Goal: Obtain resource: Obtain resource

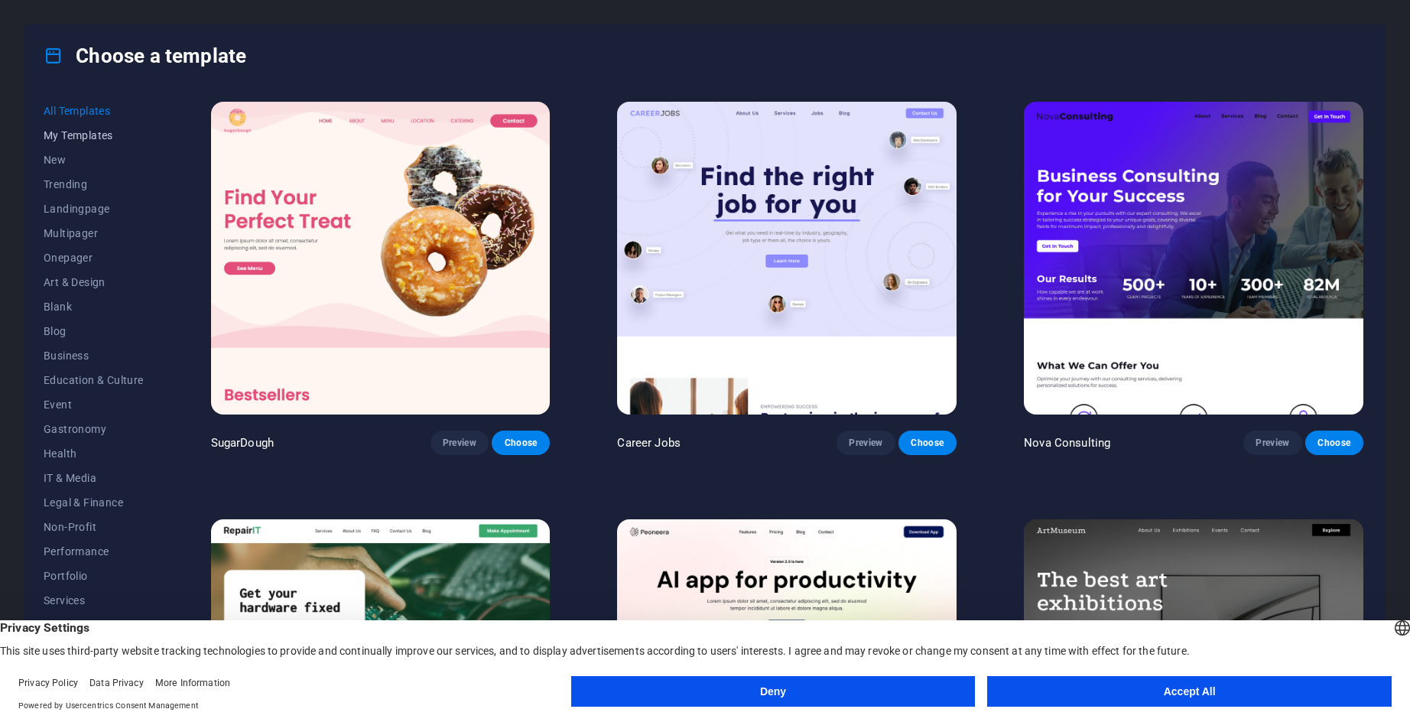
click at [71, 133] on span "My Templates" at bounding box center [94, 135] width 100 height 12
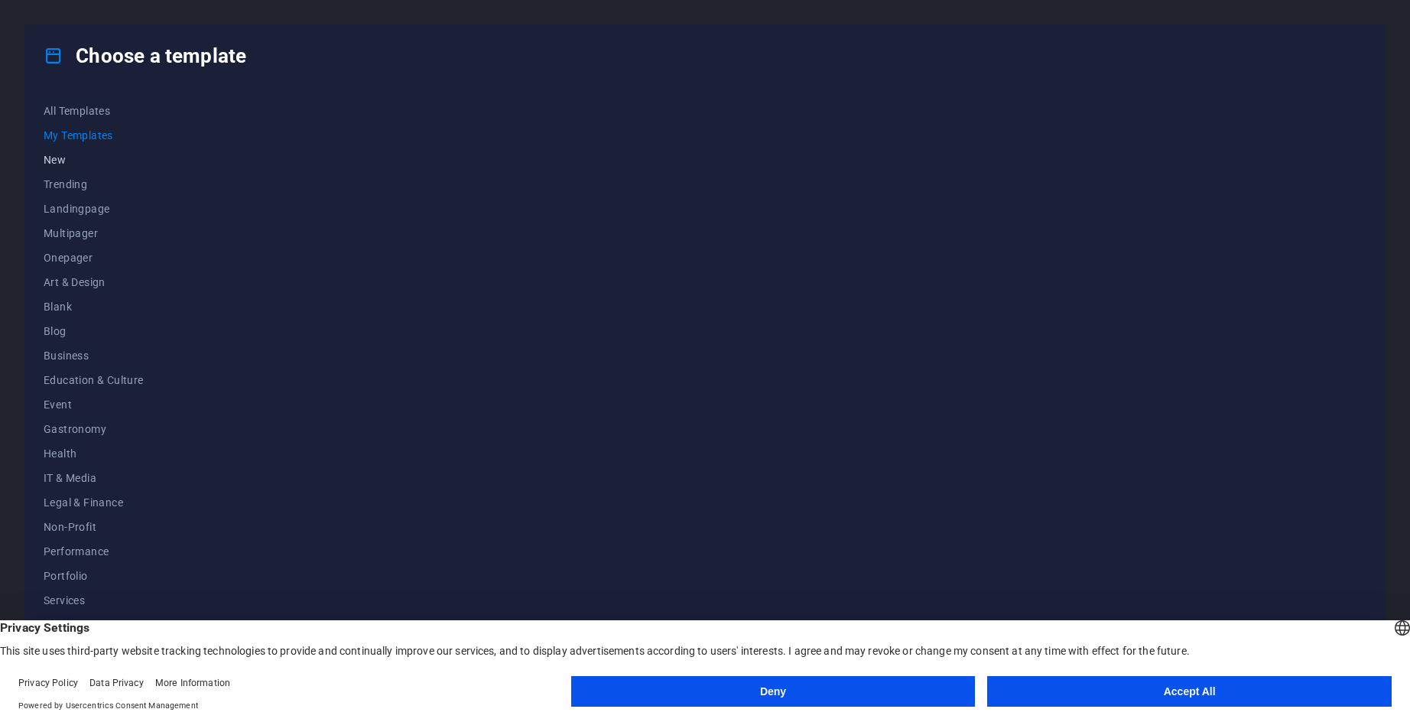
click at [59, 154] on span "New" at bounding box center [94, 160] width 100 height 12
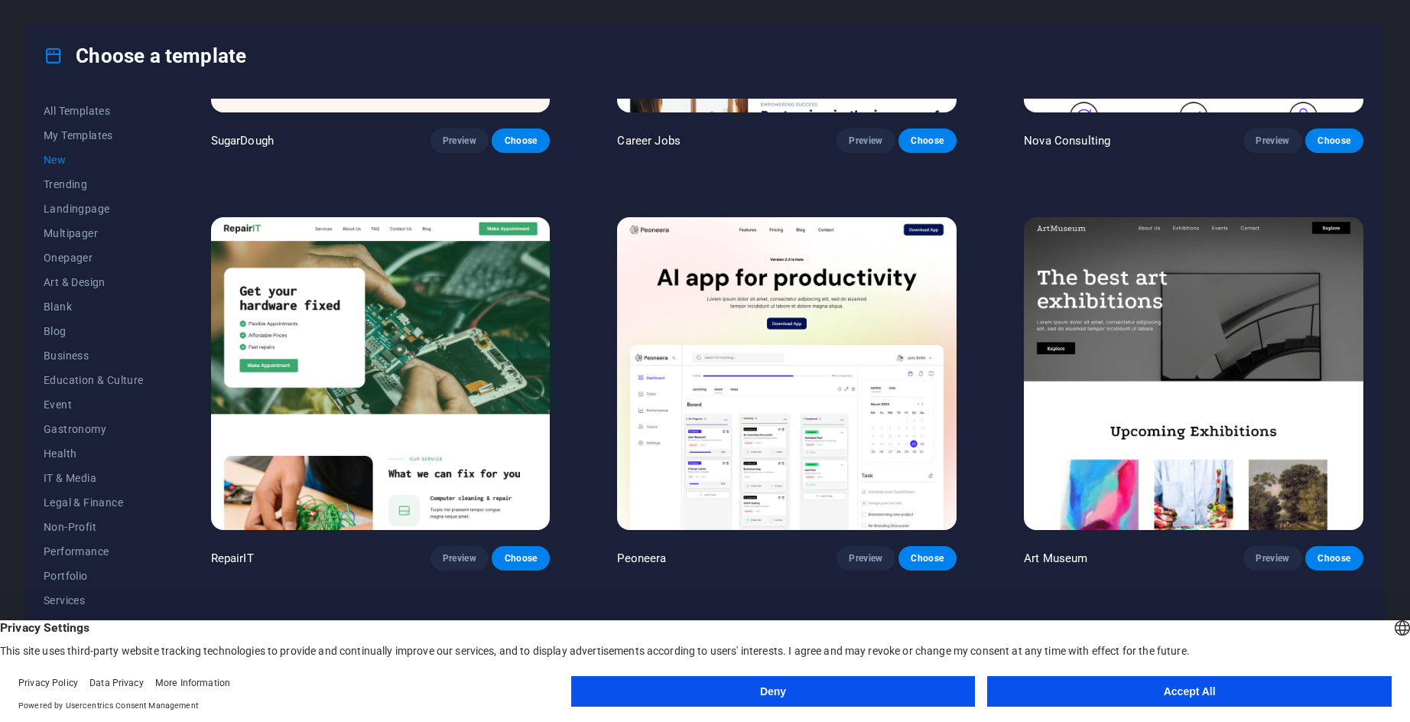
scroll to position [459, 0]
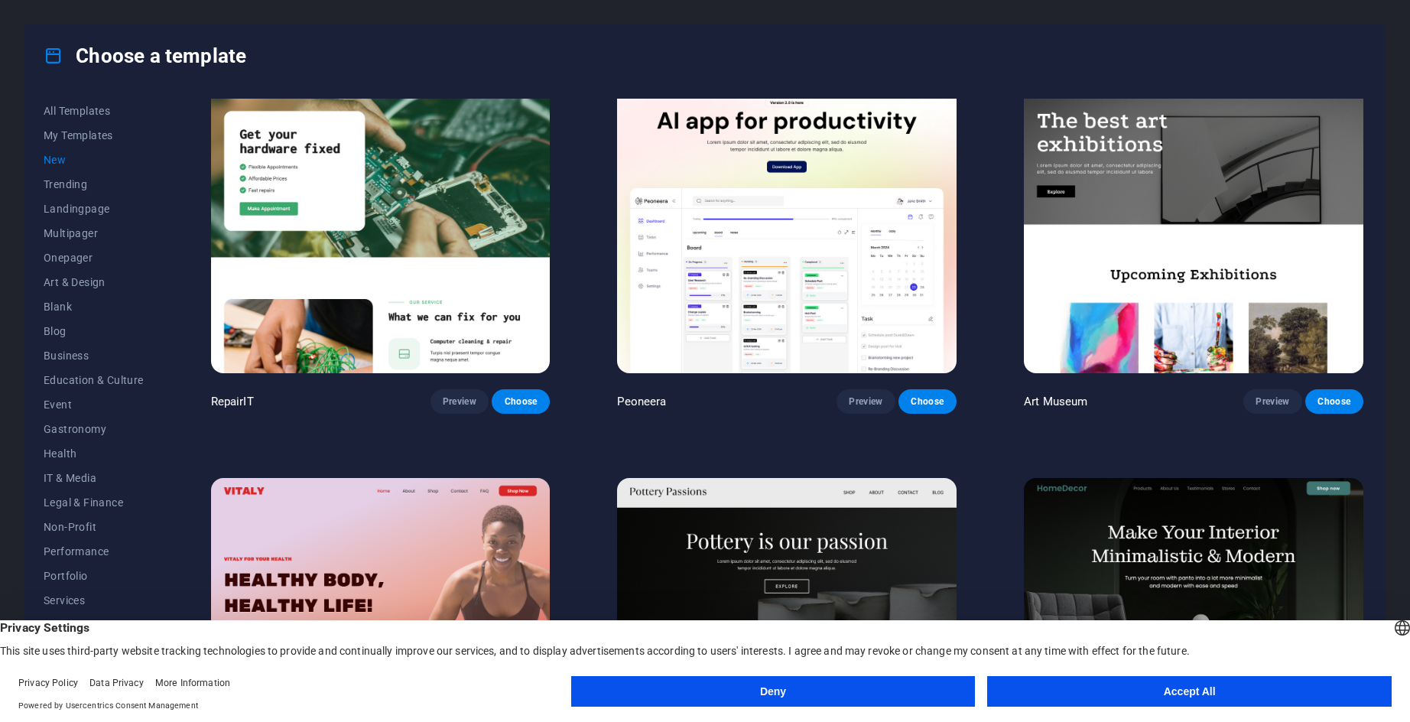
click at [1152, 695] on button "Accept All" at bounding box center [1189, 691] width 405 height 31
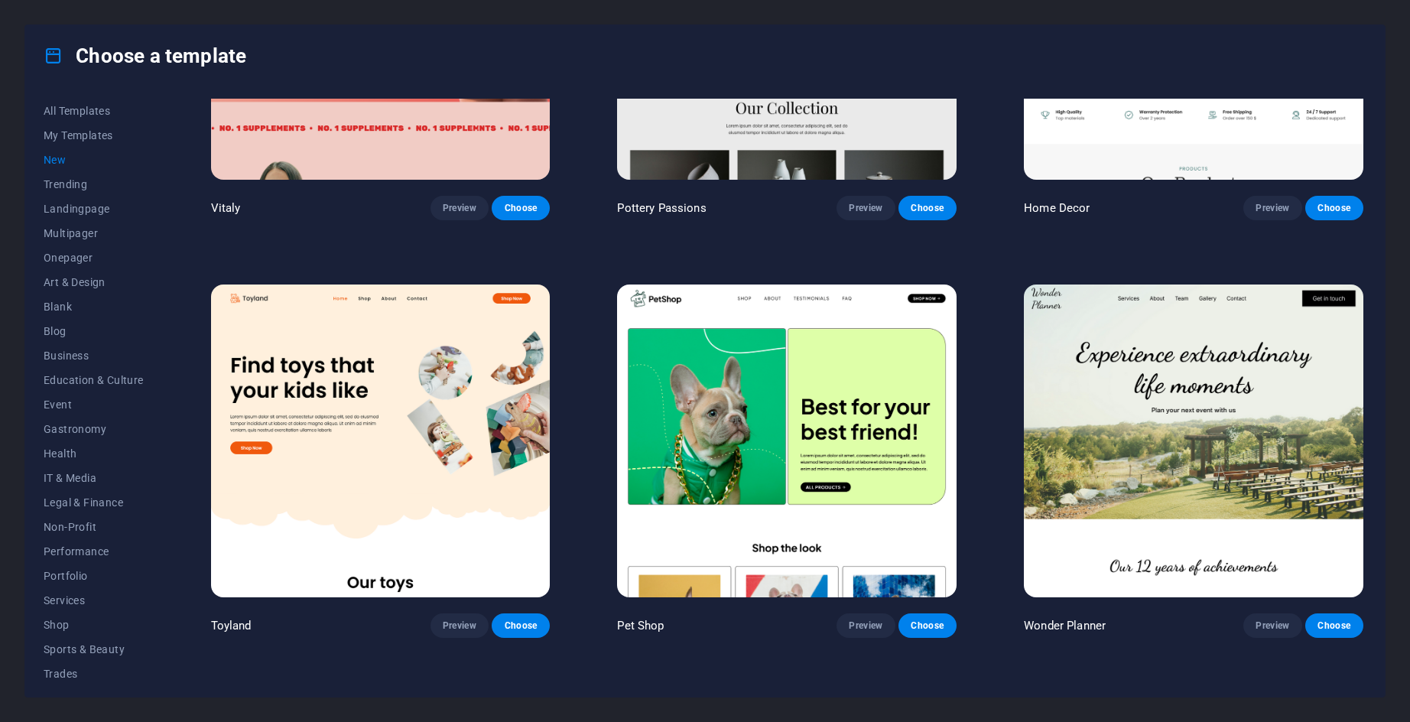
scroll to position [1071, 0]
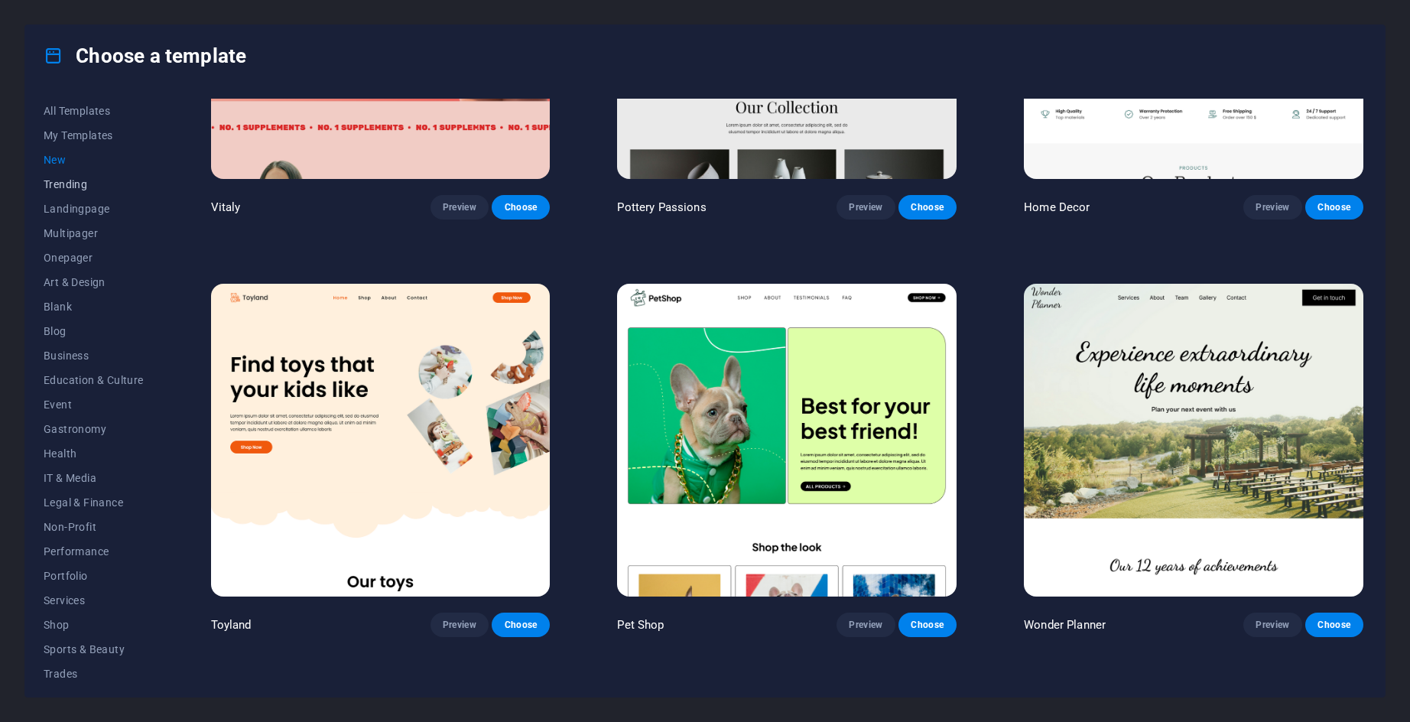
click at [93, 183] on span "Trending" at bounding box center [94, 184] width 100 height 12
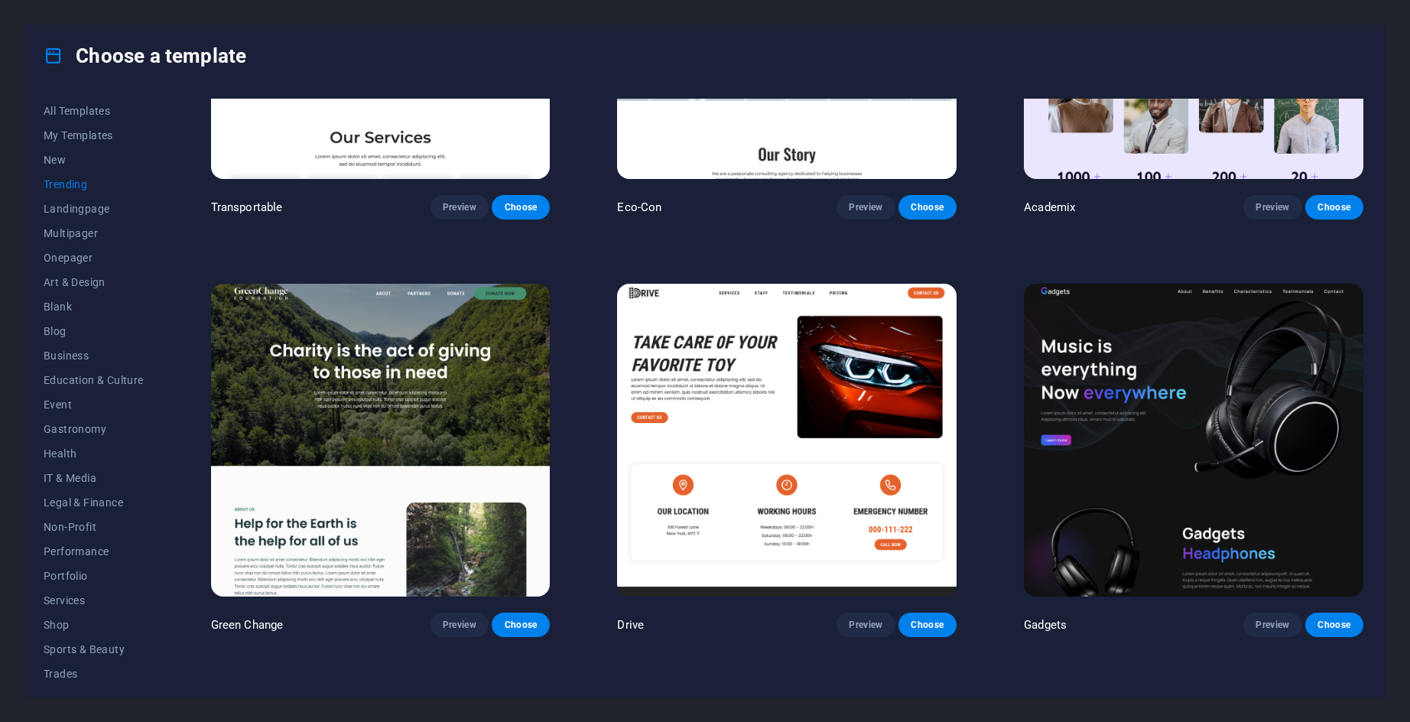
scroll to position [656, 0]
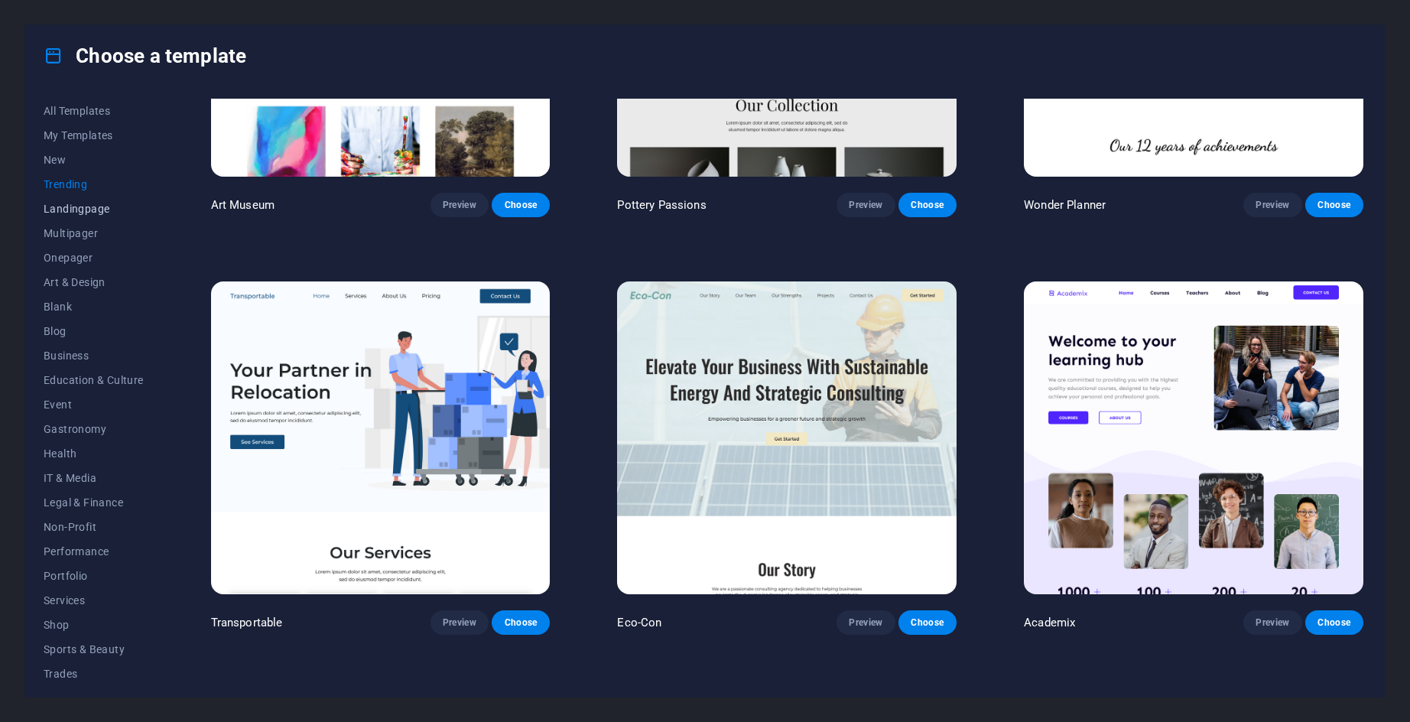
click at [82, 203] on span "Landingpage" at bounding box center [94, 209] width 100 height 12
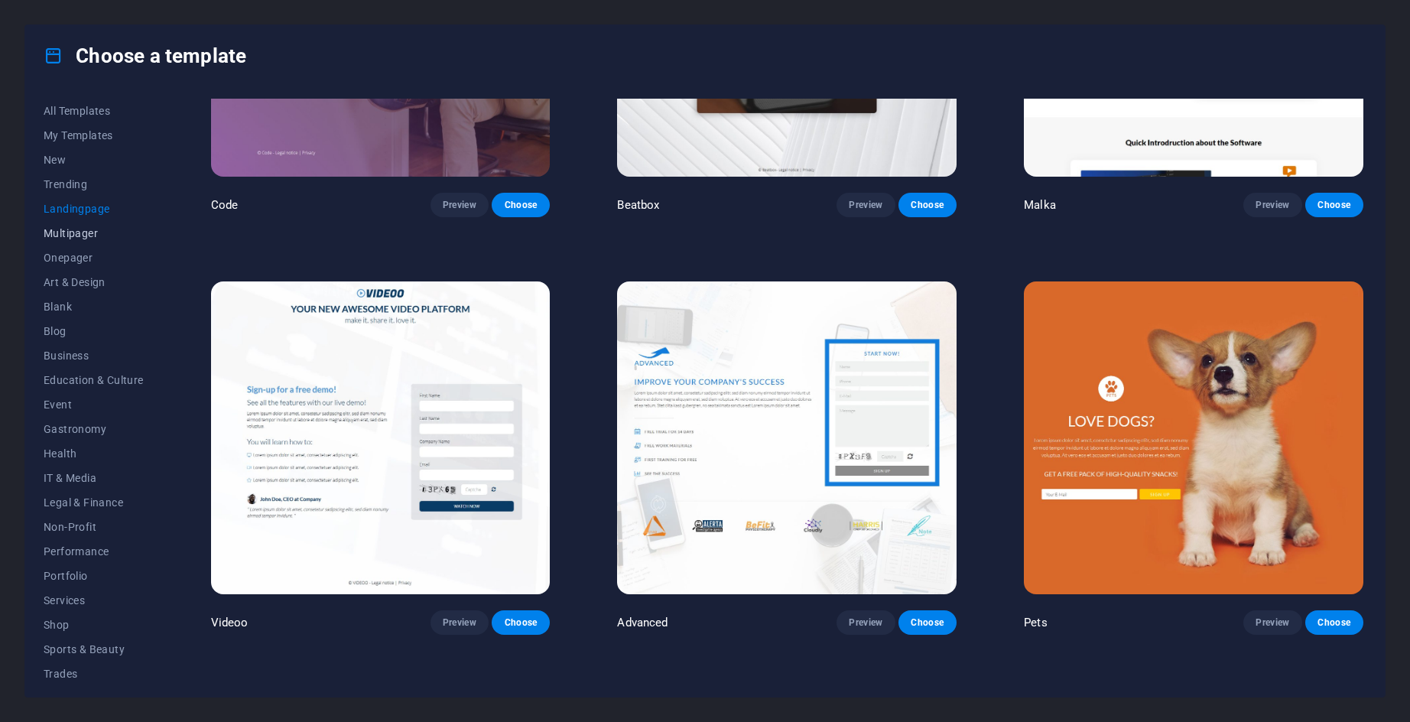
click at [82, 222] on button "Multipager" at bounding box center [94, 233] width 100 height 24
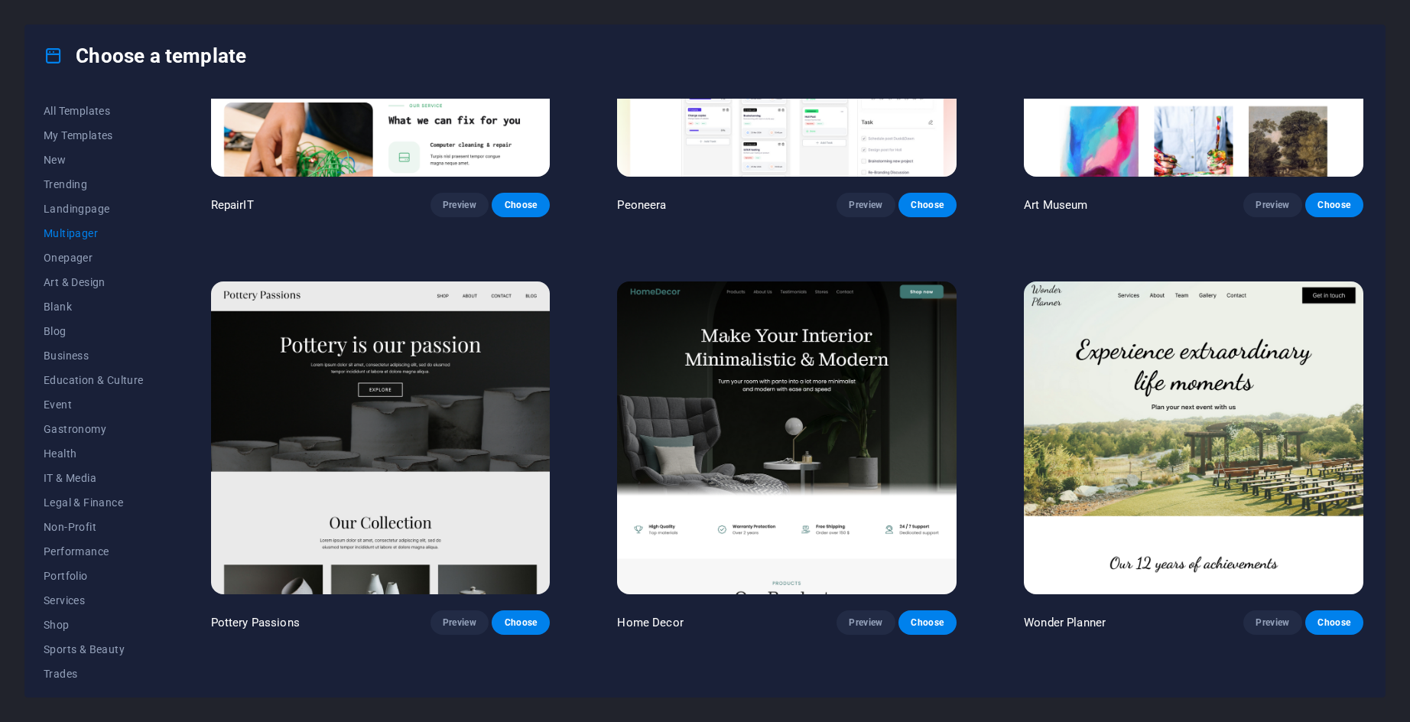
click at [76, 242] on button "Multipager" at bounding box center [94, 233] width 100 height 24
click at [74, 255] on span "Onepager" at bounding box center [94, 258] width 100 height 12
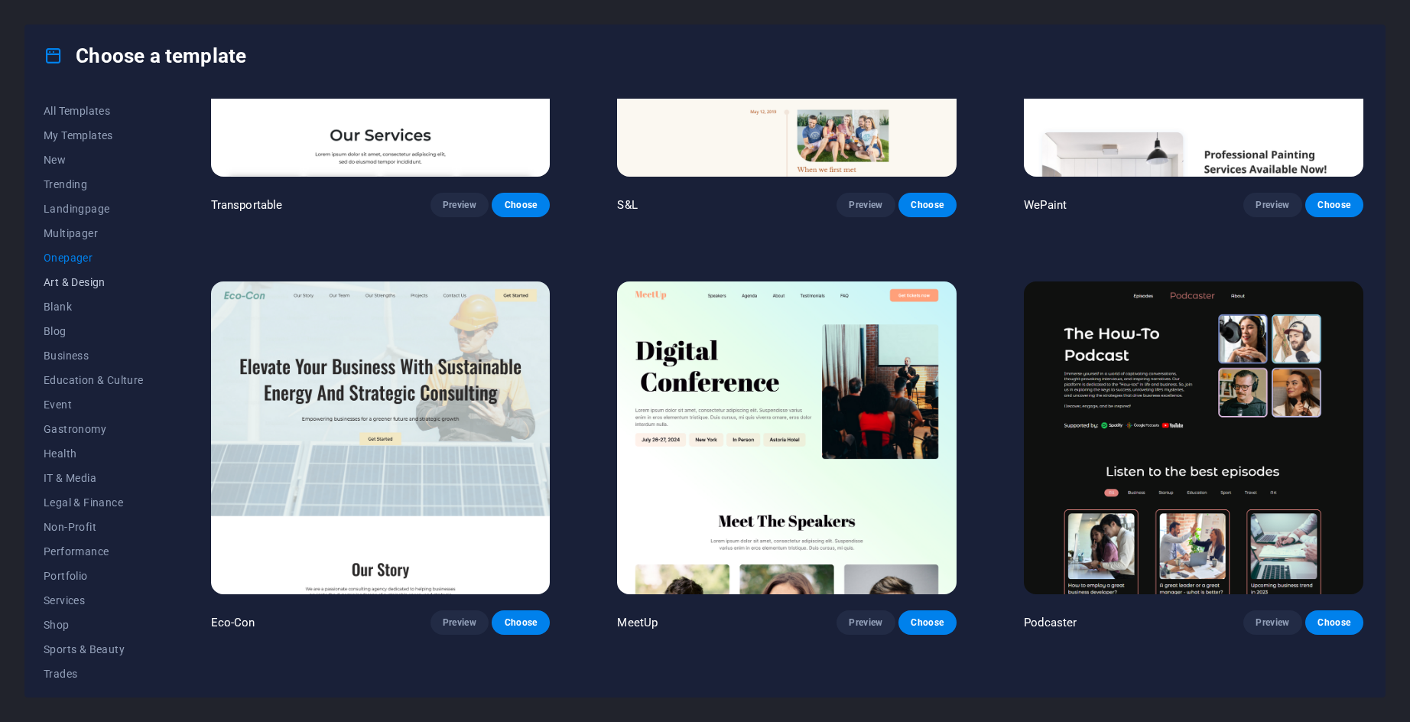
click at [72, 276] on span "Art & Design" at bounding box center [94, 282] width 100 height 12
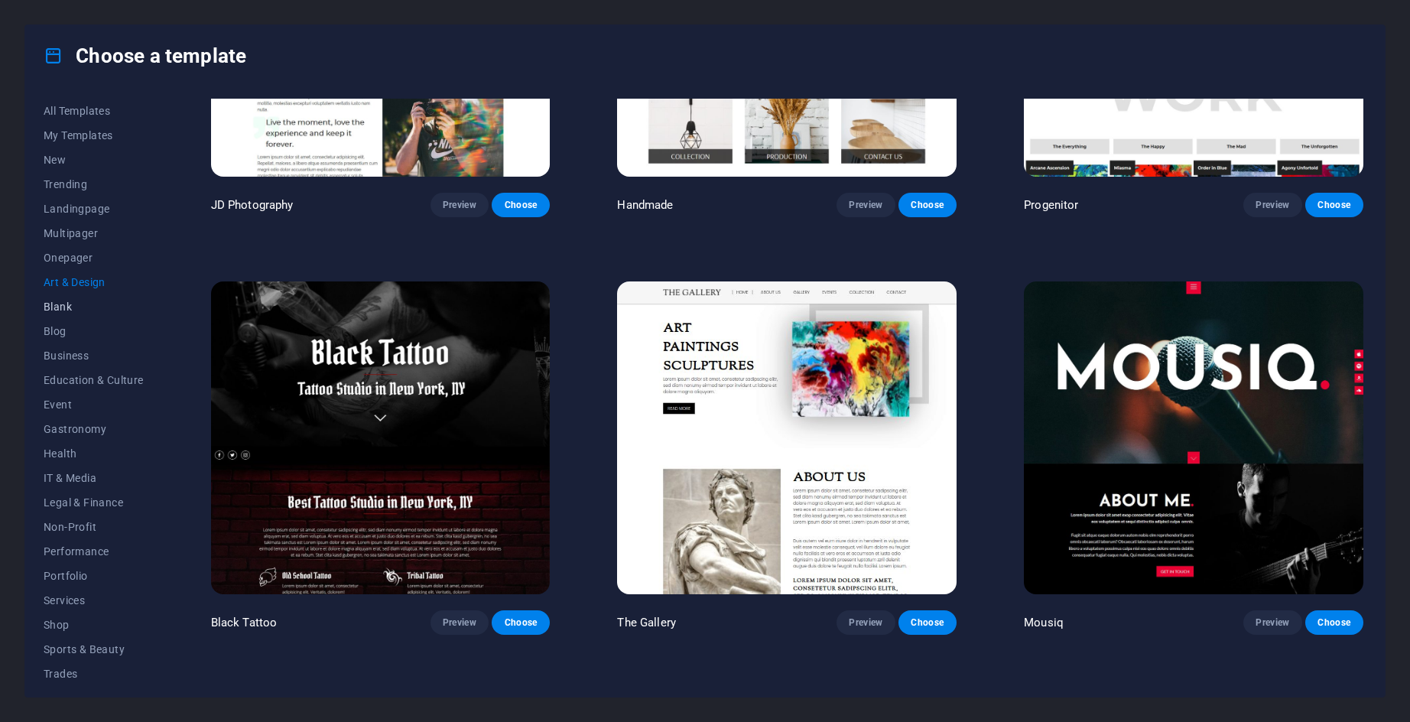
click at [56, 307] on span "Blank" at bounding box center [94, 307] width 100 height 12
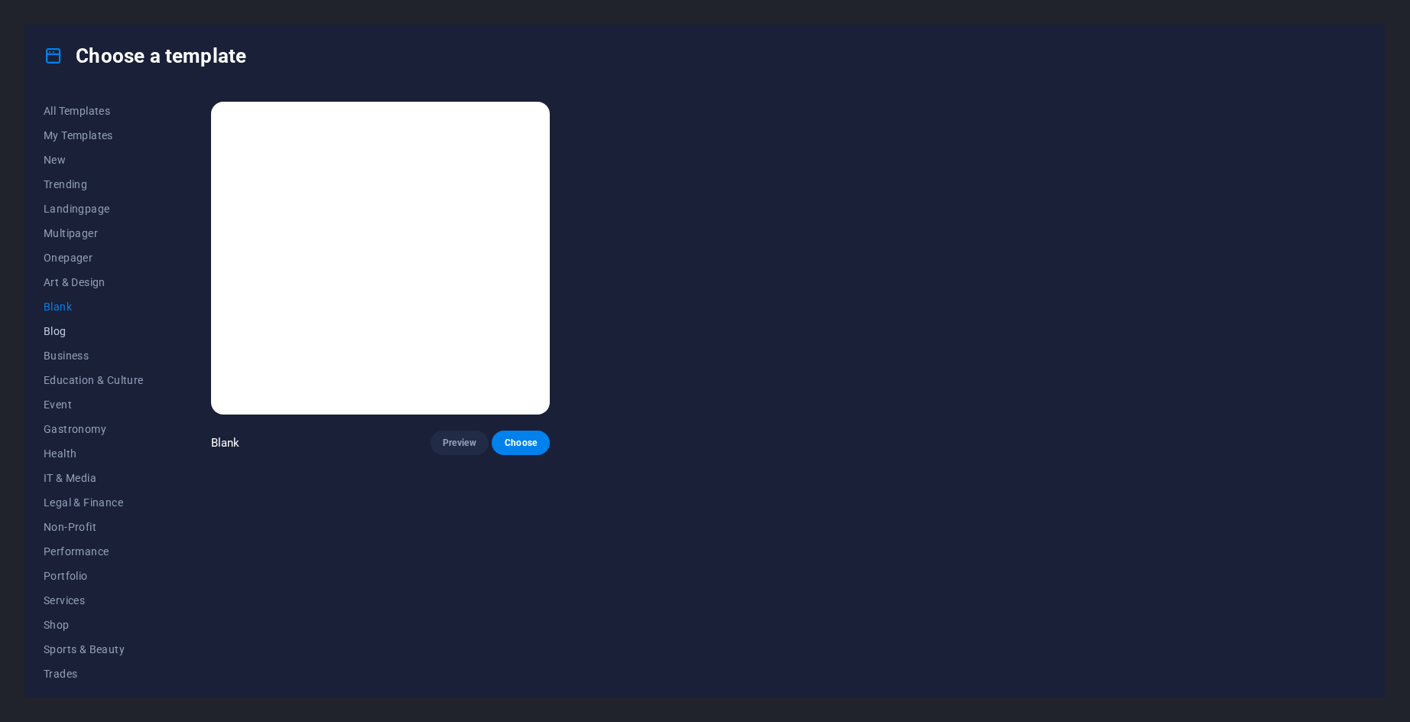
click at [55, 327] on span "Blog" at bounding box center [94, 331] width 100 height 12
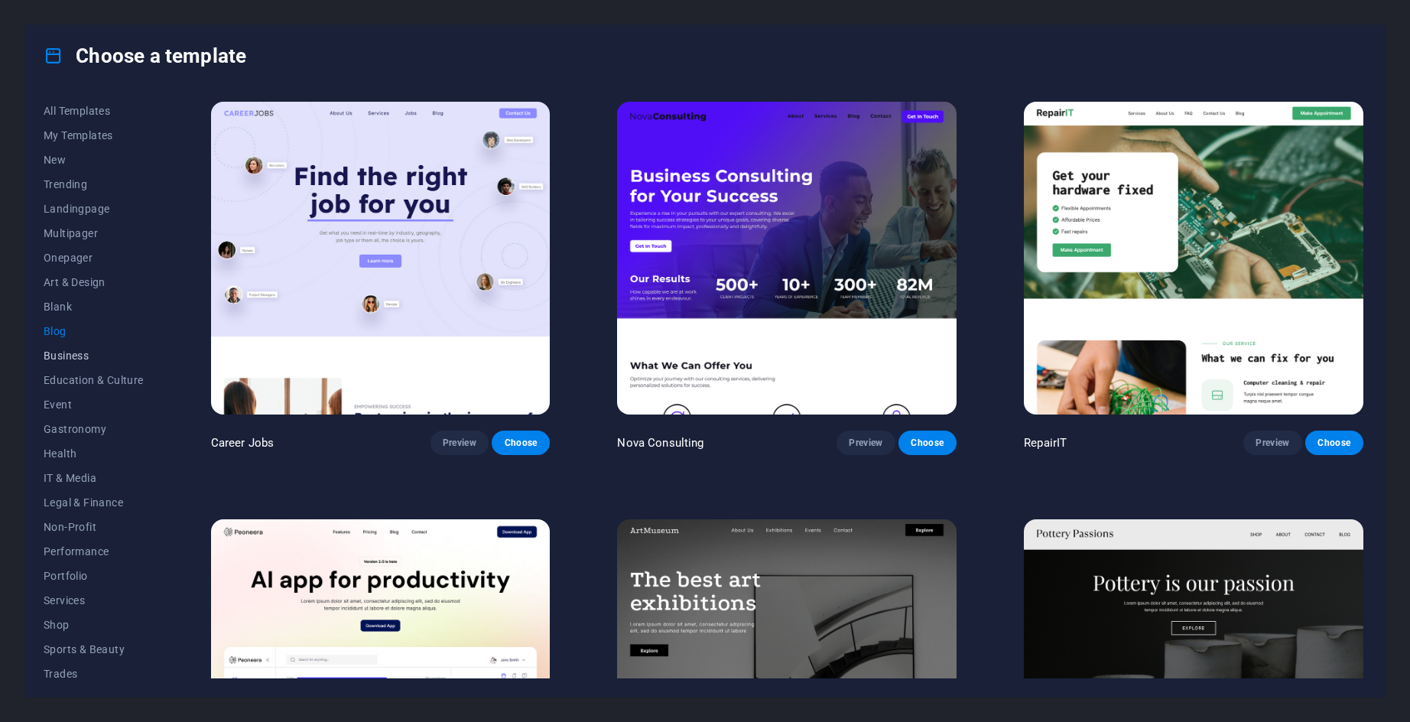
click at [56, 345] on button "Business" at bounding box center [94, 355] width 100 height 24
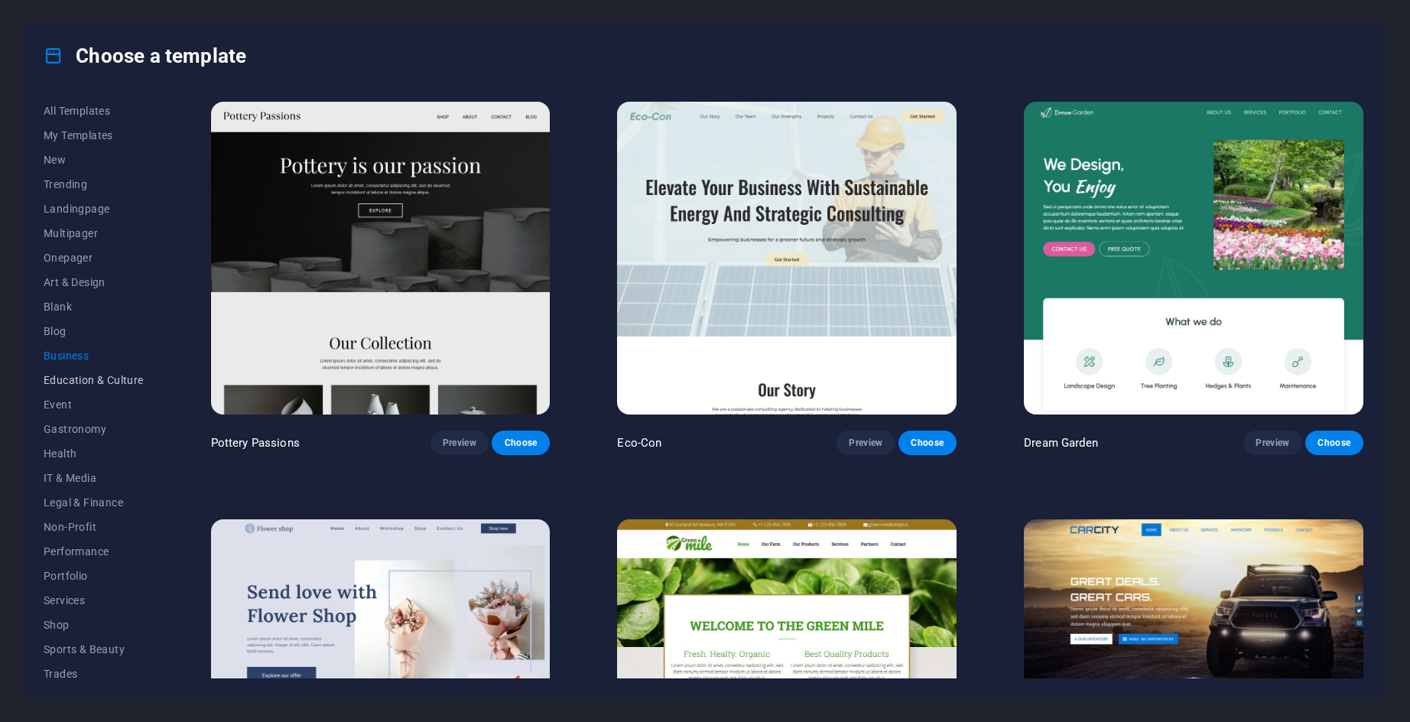
drag, startPoint x: 61, startPoint y: 359, endPoint x: 69, endPoint y: 371, distance: 14.4
click at [62, 359] on span "Business" at bounding box center [94, 356] width 100 height 12
click at [69, 371] on button "Education & Culture" at bounding box center [94, 380] width 100 height 24
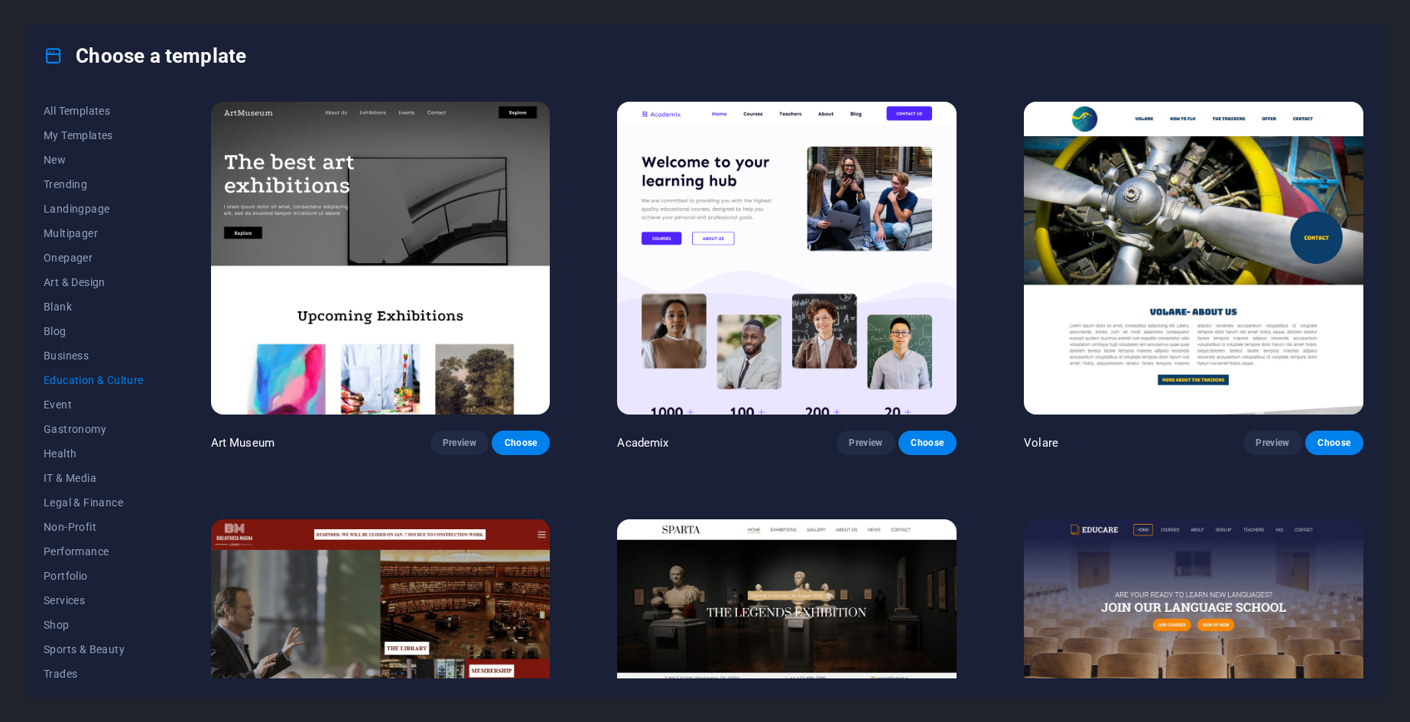
click at [58, 384] on span "Education & Culture" at bounding box center [94, 380] width 100 height 12
click at [60, 401] on span "Event" at bounding box center [94, 405] width 100 height 12
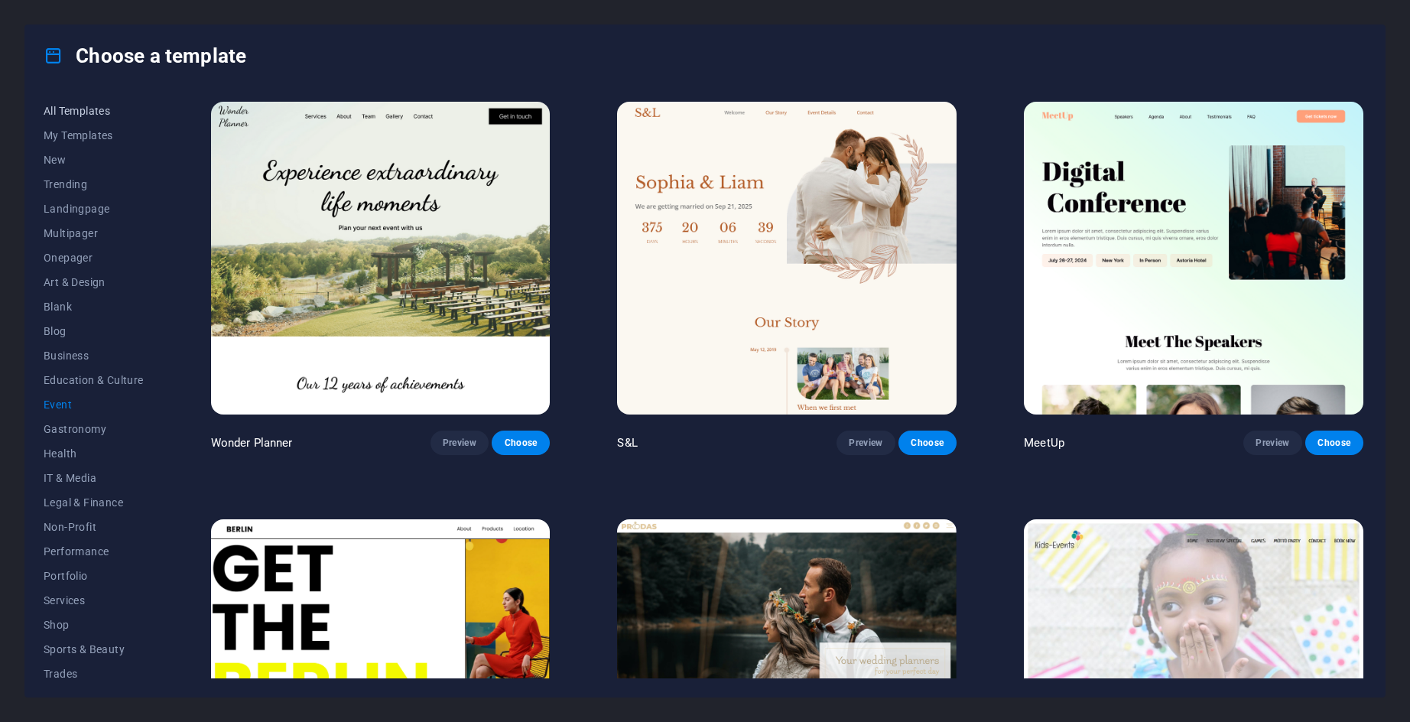
click at [65, 108] on span "All Templates" at bounding box center [94, 111] width 100 height 12
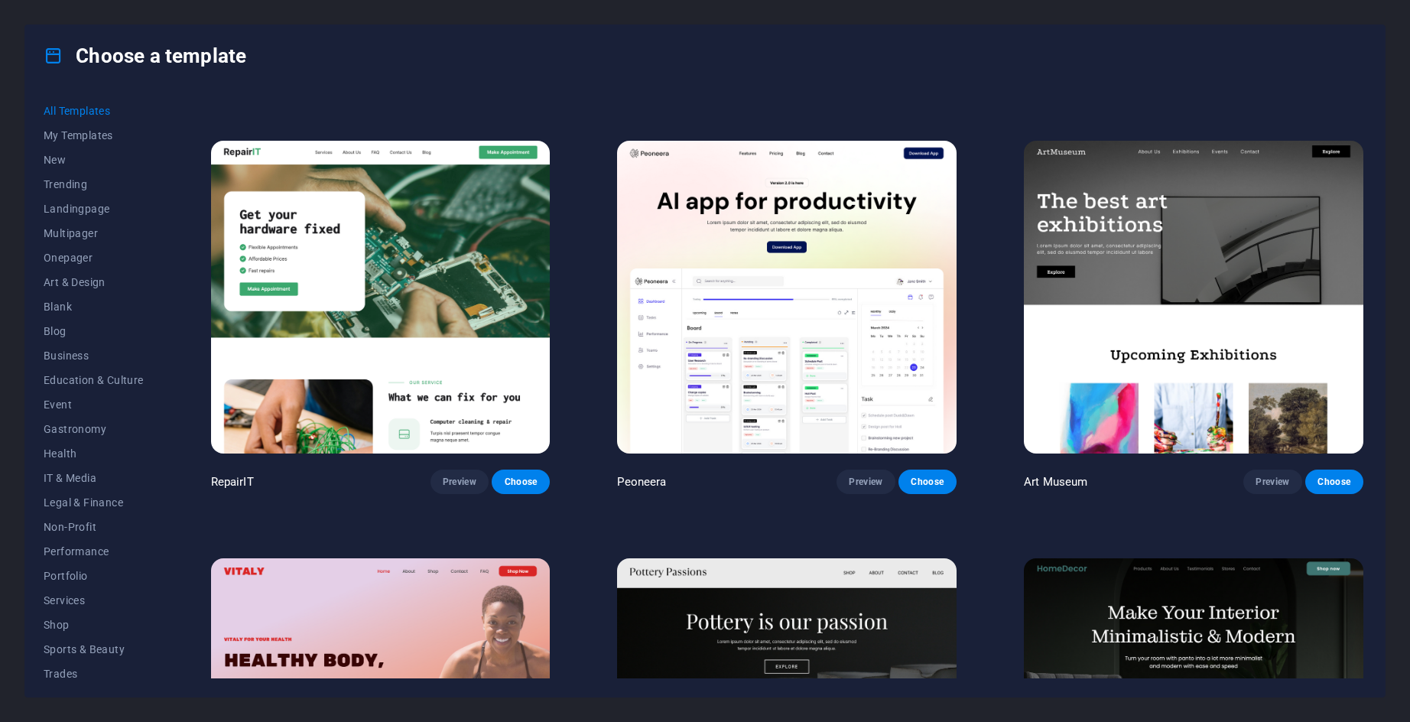
scroll to position [382, 0]
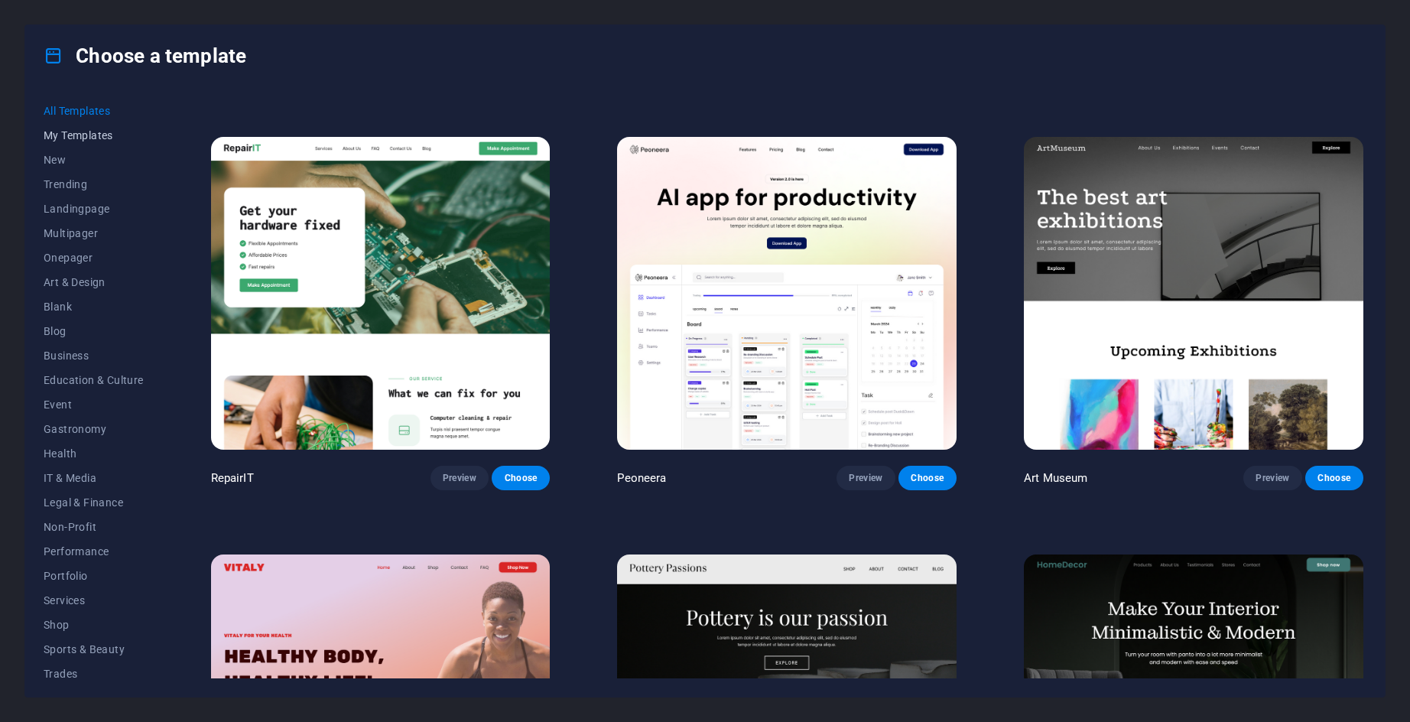
click at [79, 131] on span "My Templates" at bounding box center [94, 135] width 100 height 12
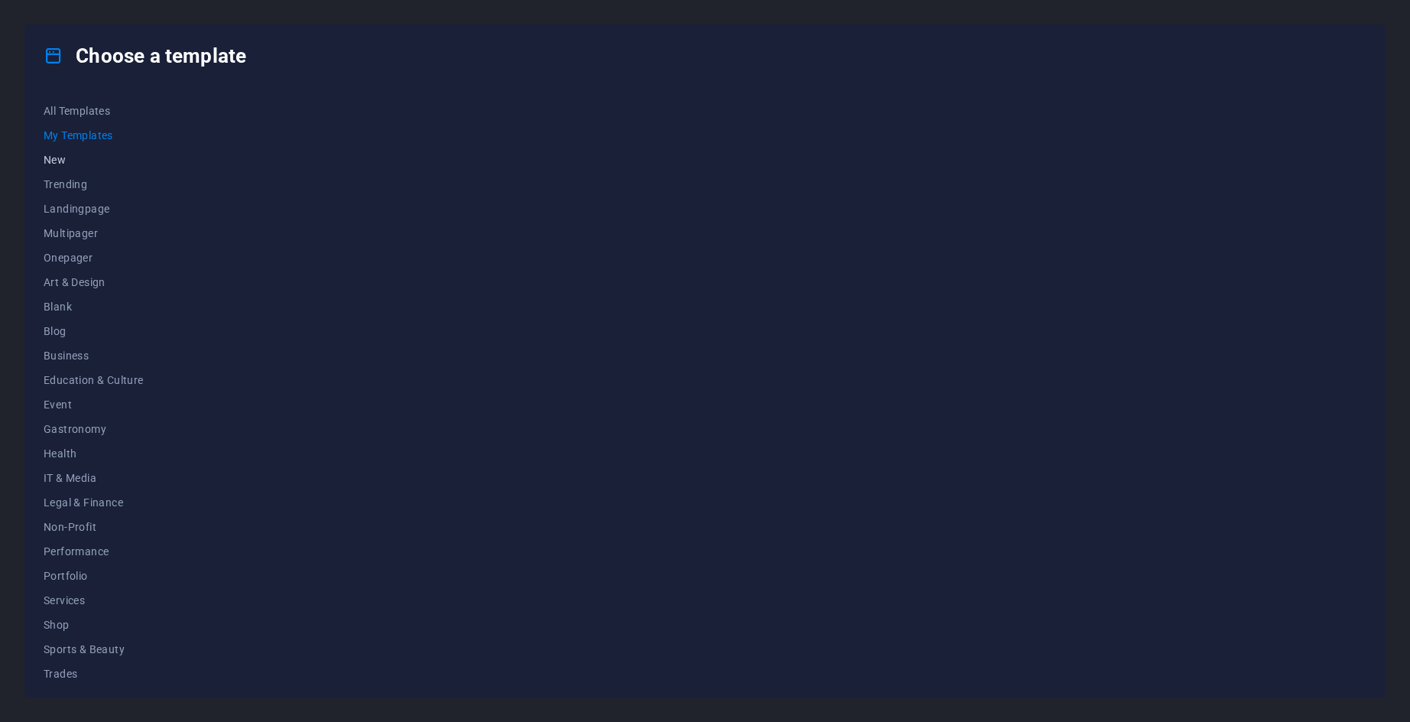
scroll to position [0, 0]
click at [56, 161] on span "New" at bounding box center [94, 160] width 100 height 12
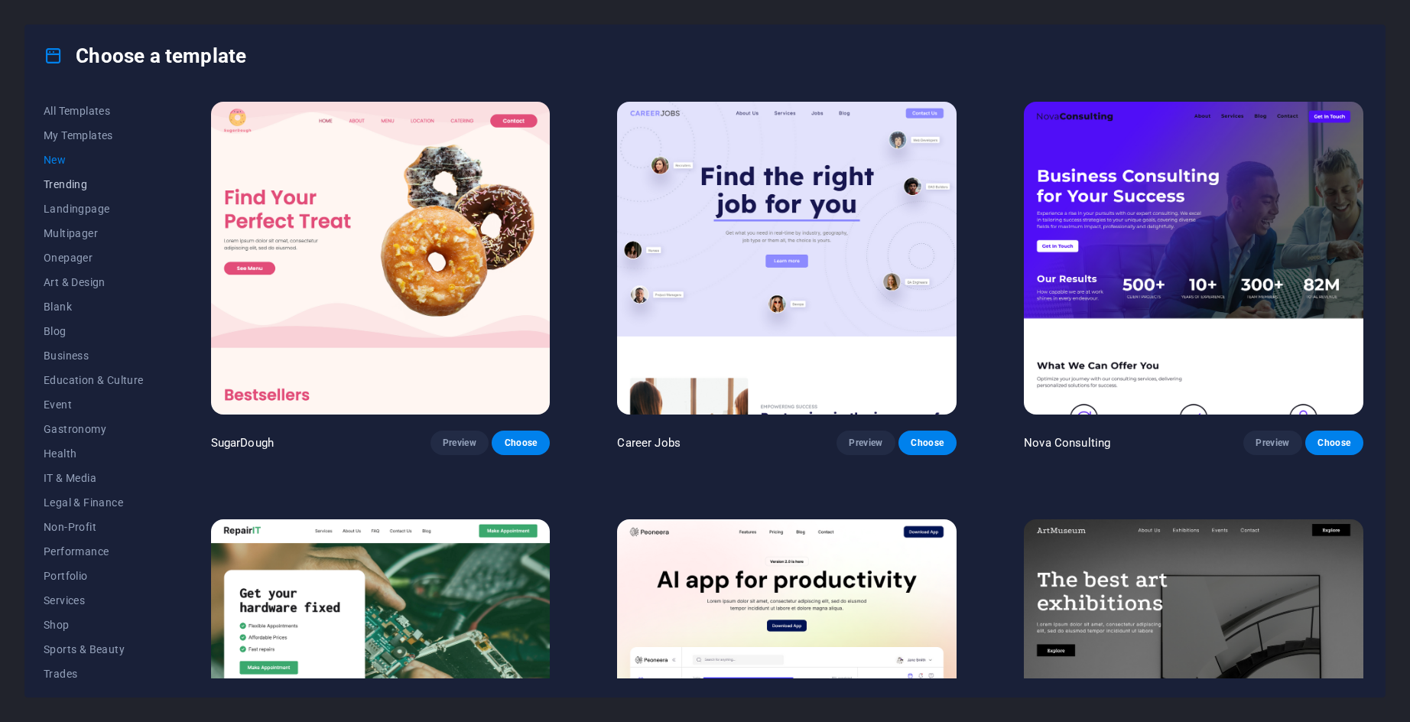
click at [63, 187] on span "Trending" at bounding box center [94, 184] width 100 height 12
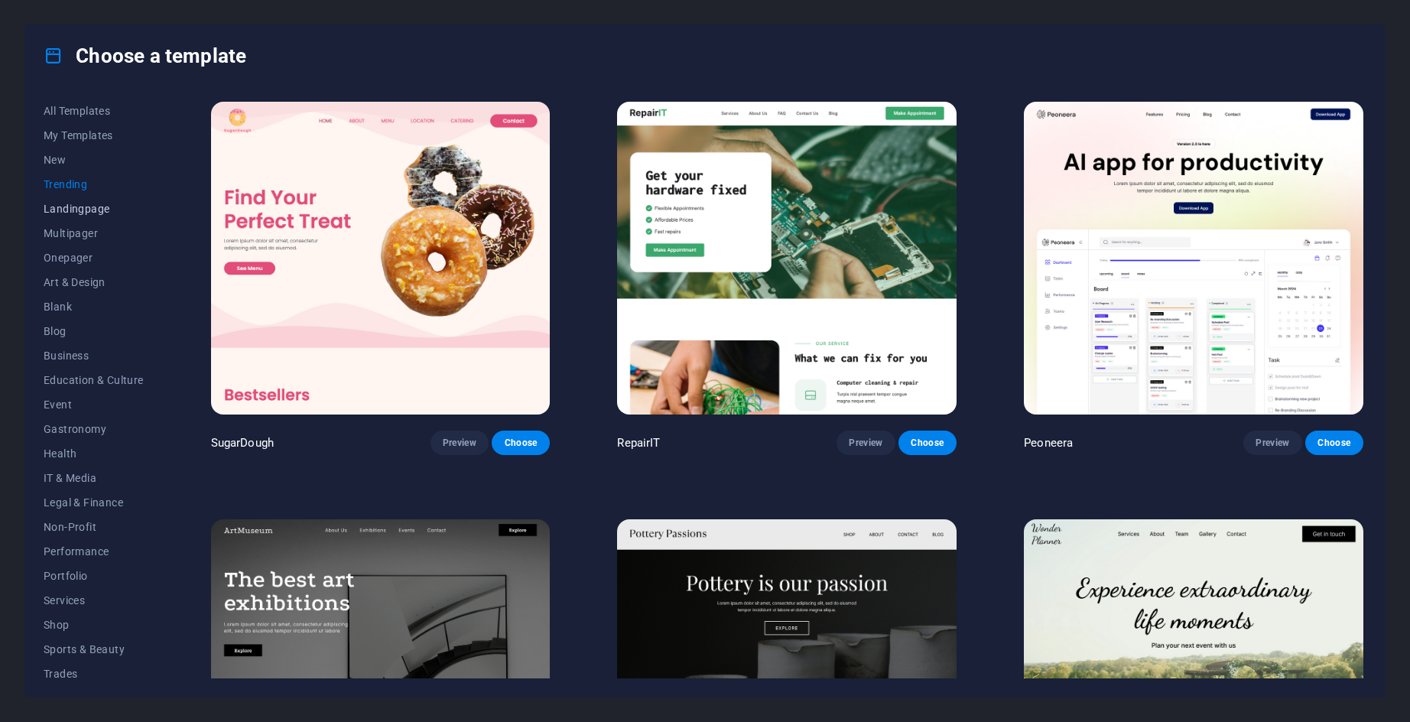
click at [59, 216] on button "Landingpage" at bounding box center [94, 209] width 100 height 24
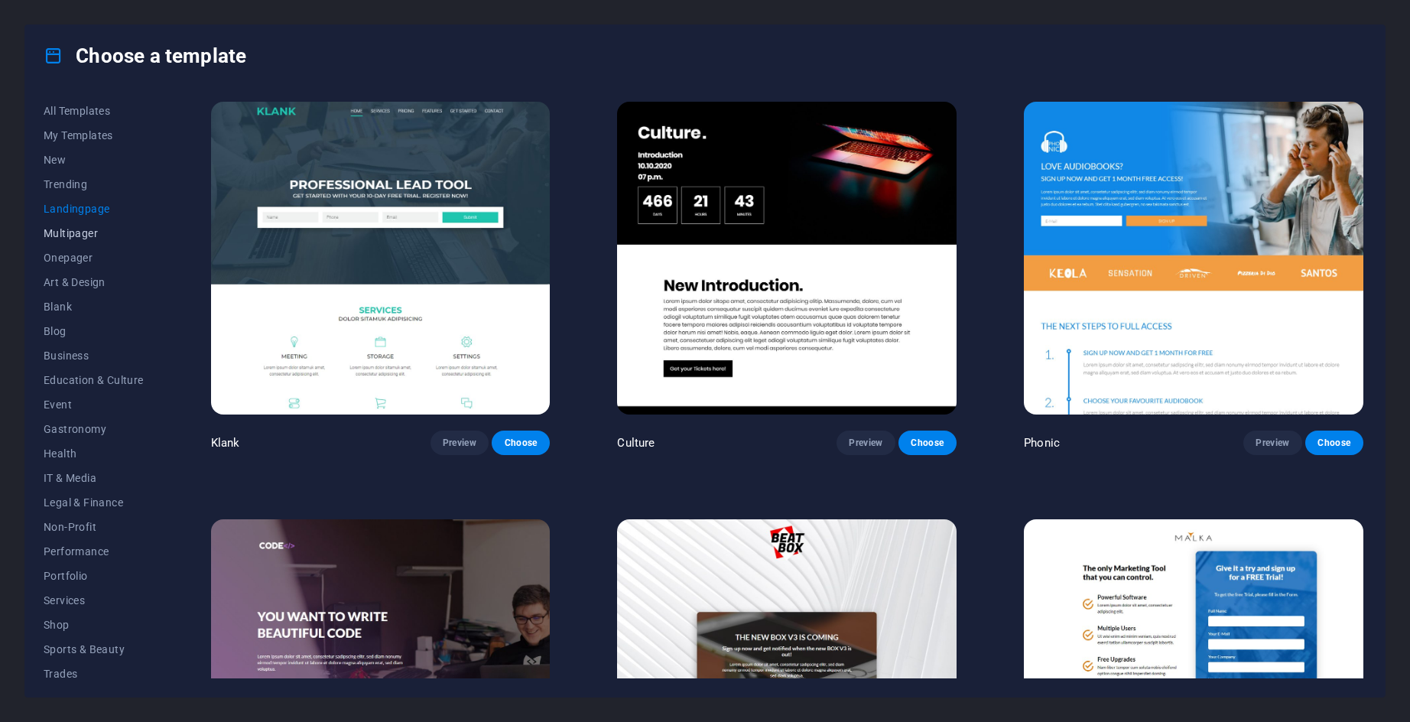
click at [63, 241] on button "Multipager" at bounding box center [94, 233] width 100 height 24
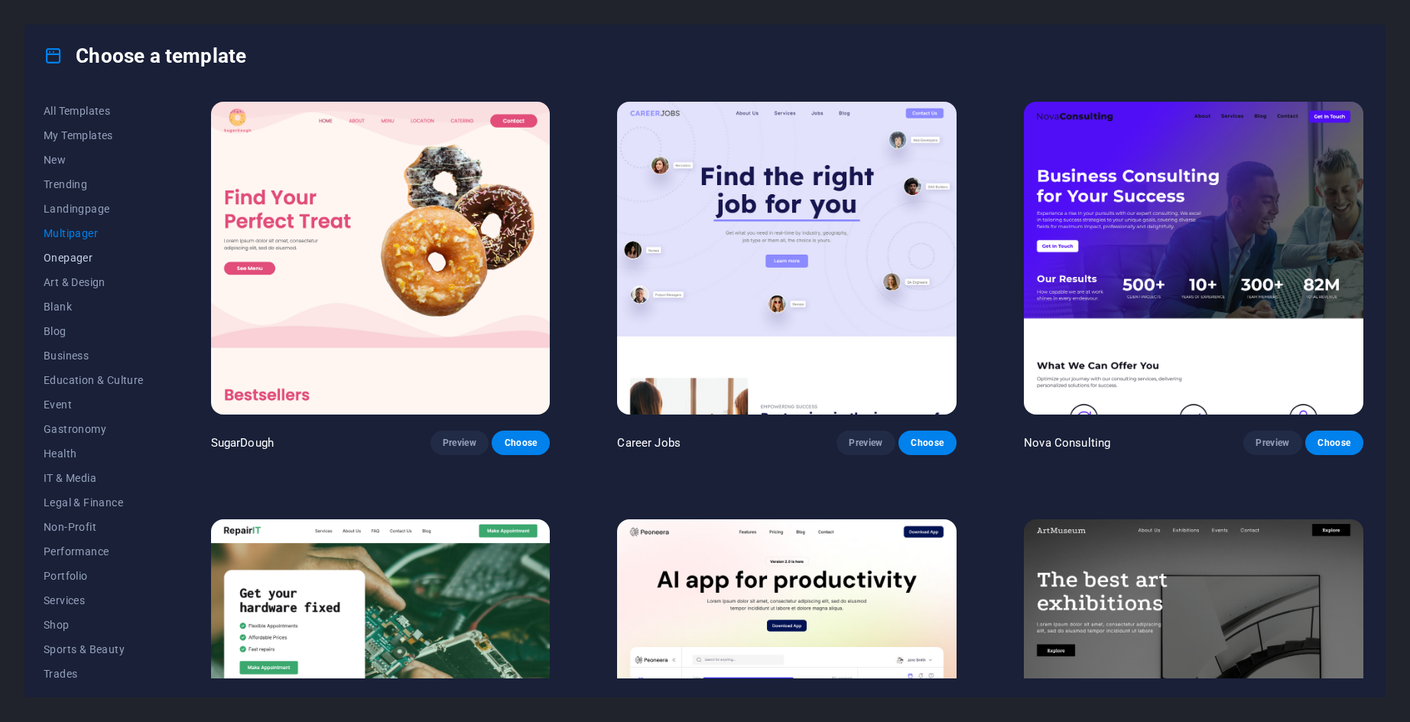
click at [67, 262] on span "Onepager" at bounding box center [94, 258] width 100 height 12
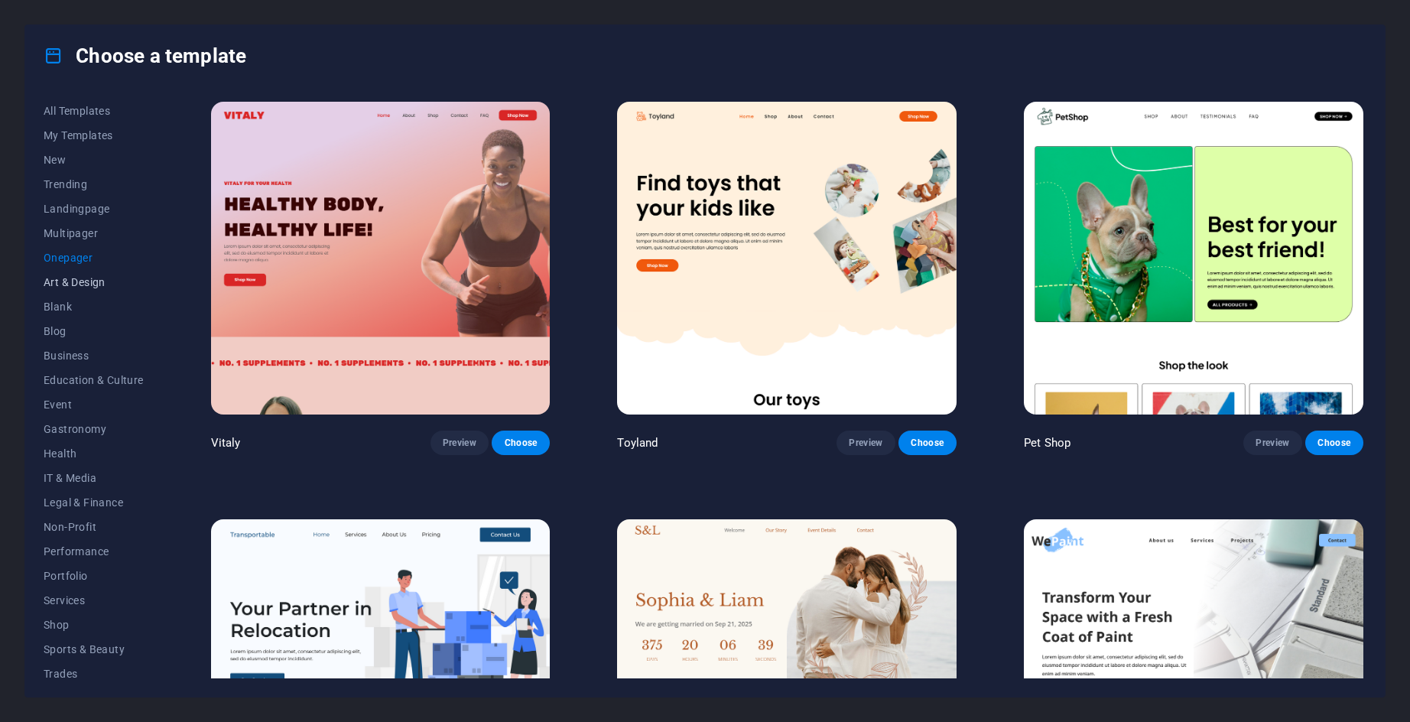
click at [66, 281] on span "Art & Design" at bounding box center [94, 282] width 100 height 12
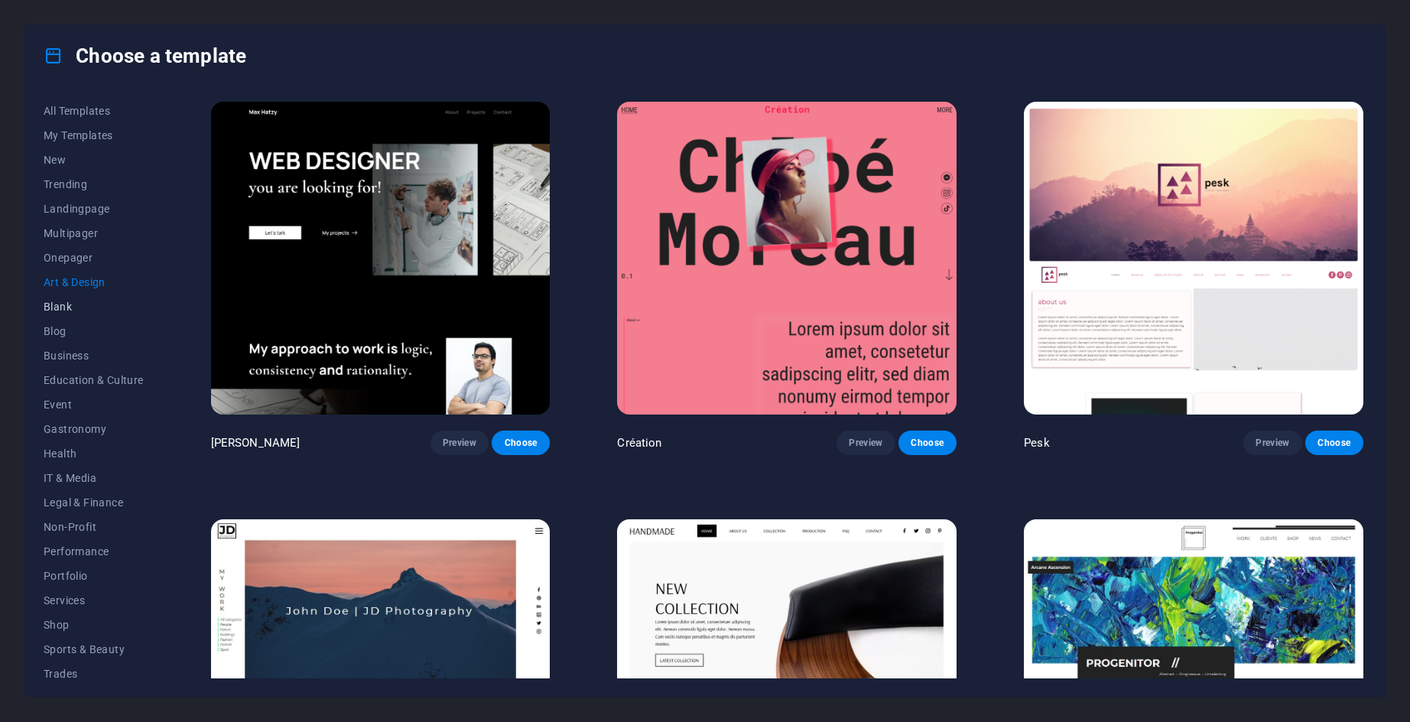
click at [68, 302] on span "Blank" at bounding box center [94, 307] width 100 height 12
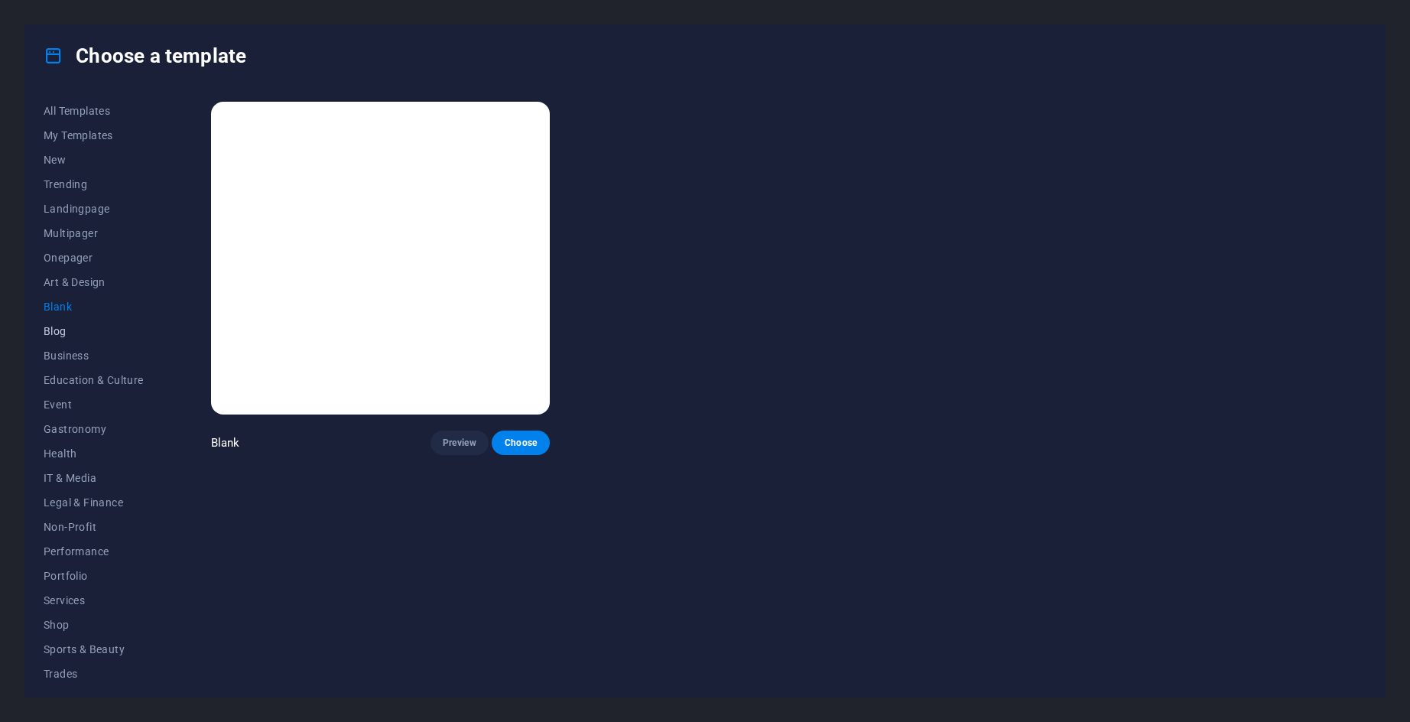
click at [76, 330] on span "Blog" at bounding box center [94, 331] width 100 height 12
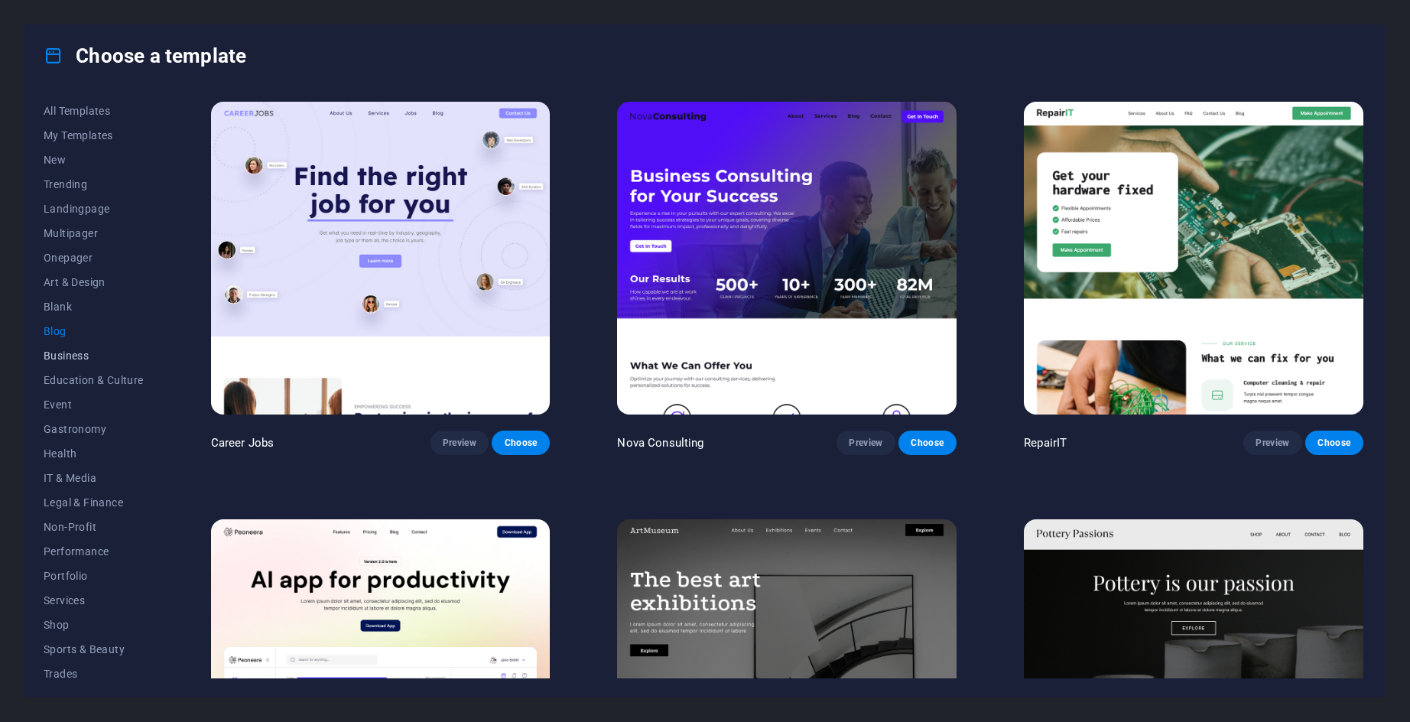
click at [78, 355] on span "Business" at bounding box center [94, 356] width 100 height 12
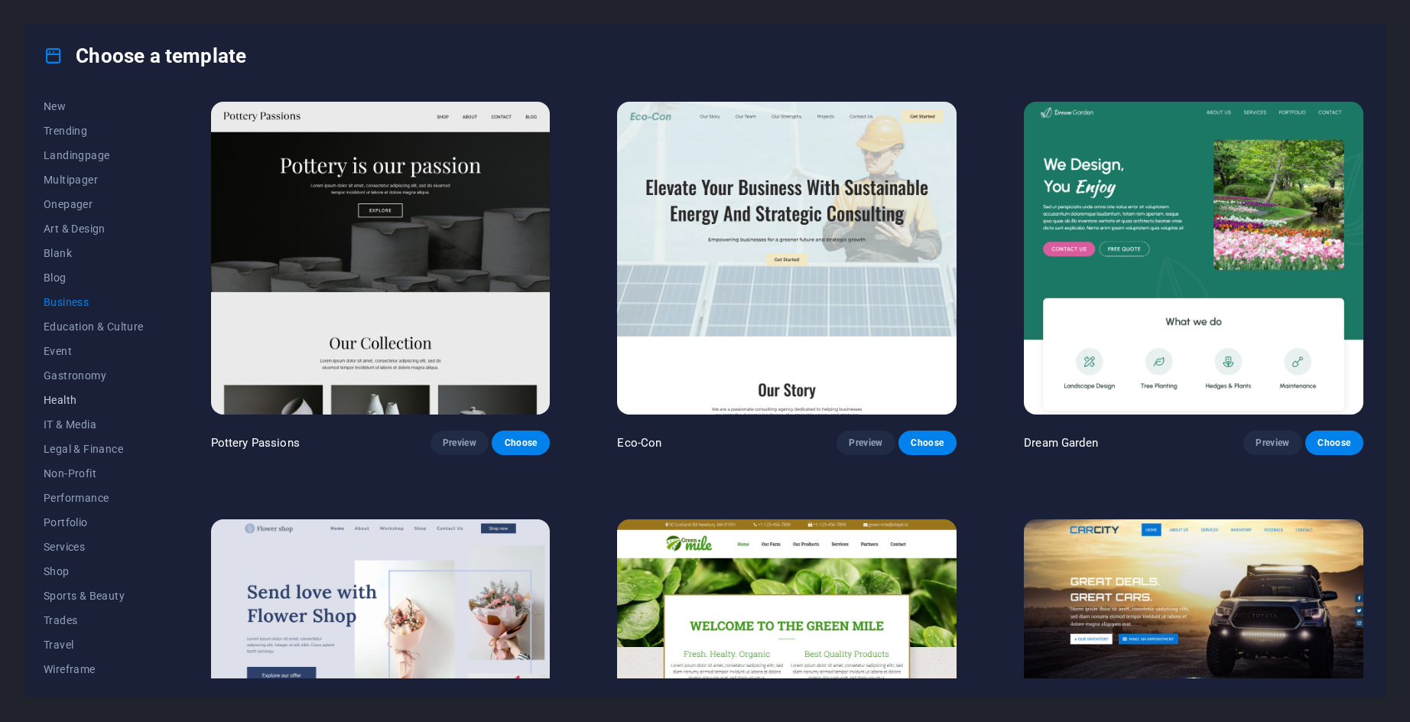
scroll to position [57, 0]
click at [67, 386] on button "Health" at bounding box center [94, 397] width 100 height 24
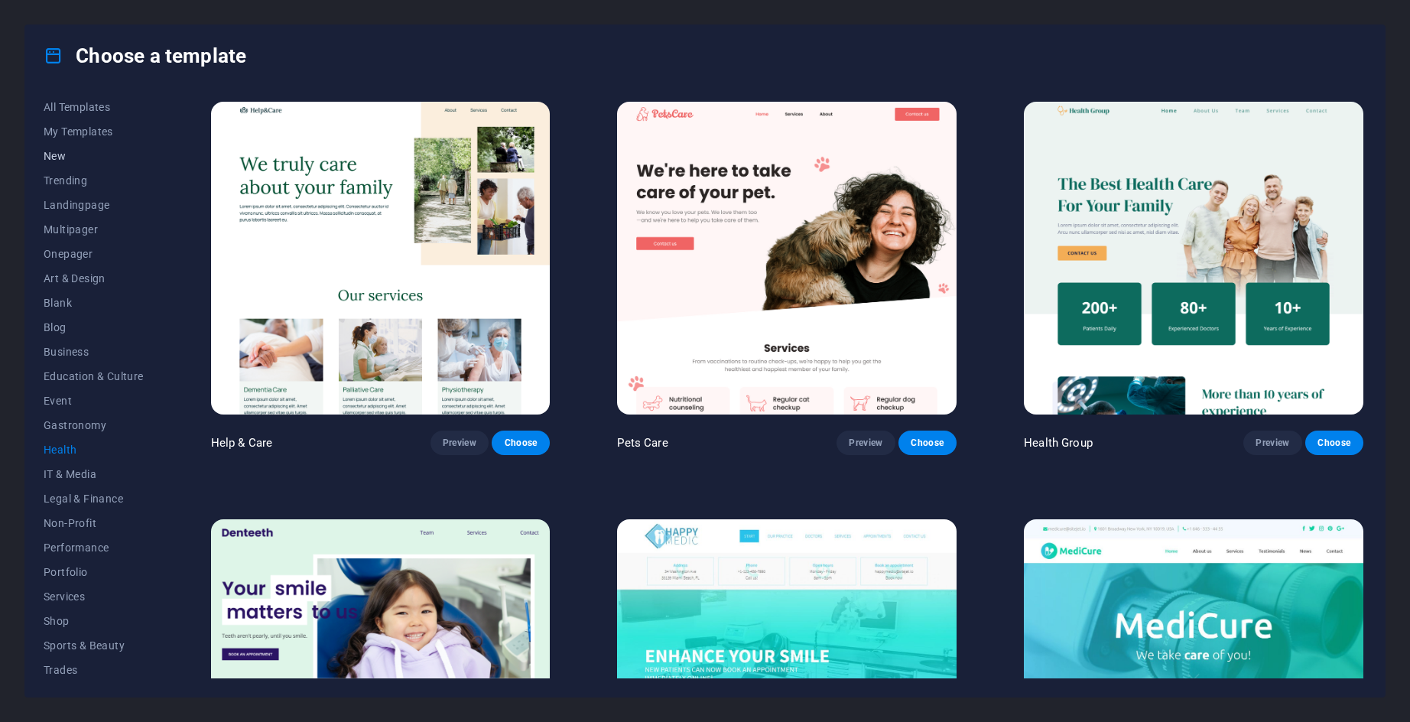
scroll to position [0, 0]
click at [64, 119] on button "All Templates" at bounding box center [94, 111] width 100 height 24
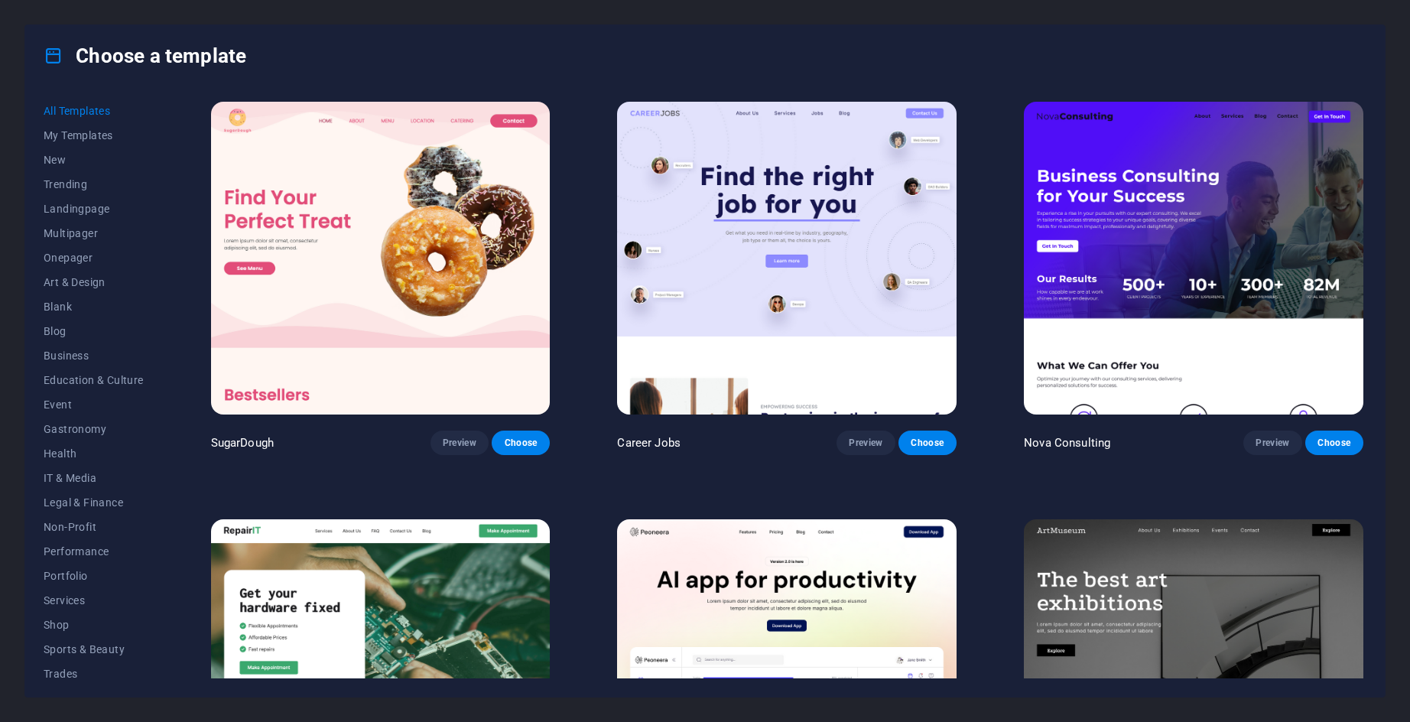
click at [54, 57] on icon at bounding box center [54, 56] width 20 height 20
